Goal: Transaction & Acquisition: Download file/media

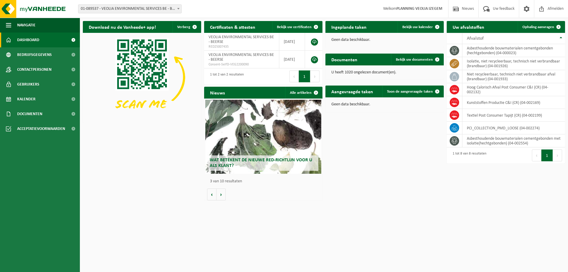
scroll to position [0, 237]
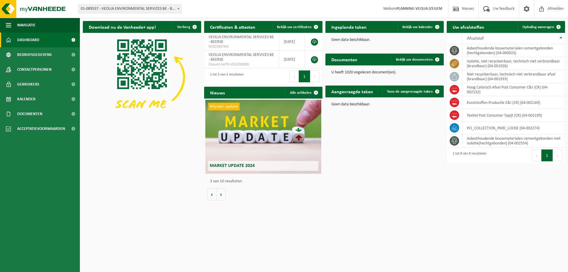
click at [36, 38] on span "Dashboard" at bounding box center [28, 40] width 22 height 15
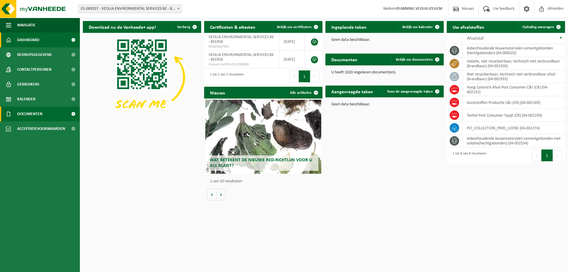
click at [27, 114] on span "Documenten" at bounding box center [29, 113] width 25 height 15
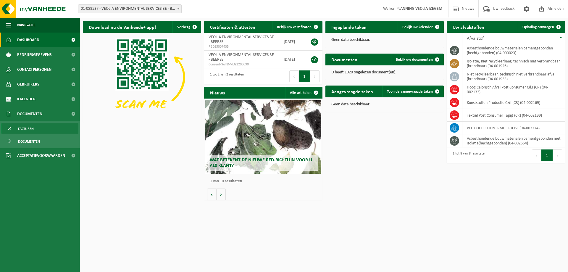
click at [25, 130] on span "Facturen" at bounding box center [26, 128] width 16 height 11
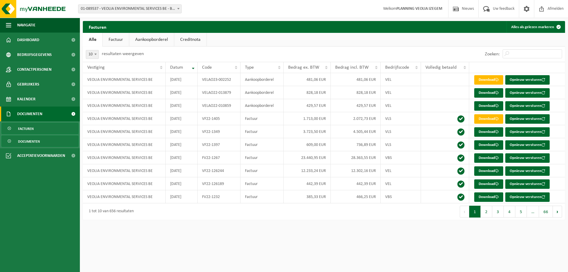
click at [30, 140] on span "Documenten" at bounding box center [29, 141] width 22 height 11
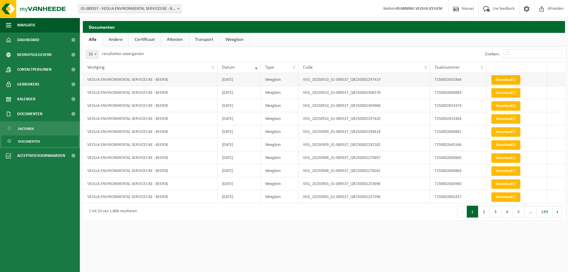
click at [510, 83] on link "Download" at bounding box center [505, 79] width 29 height 9
